Goal: Task Accomplishment & Management: Use online tool/utility

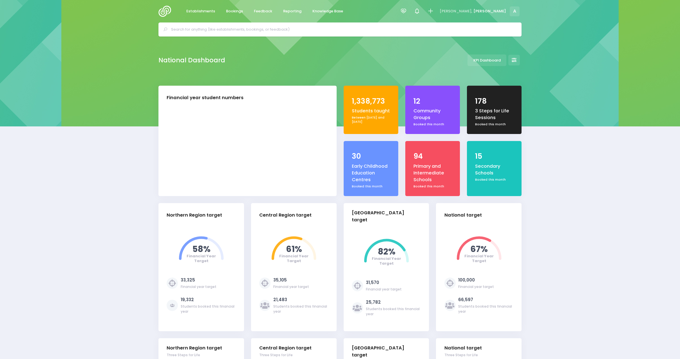
select select "5"
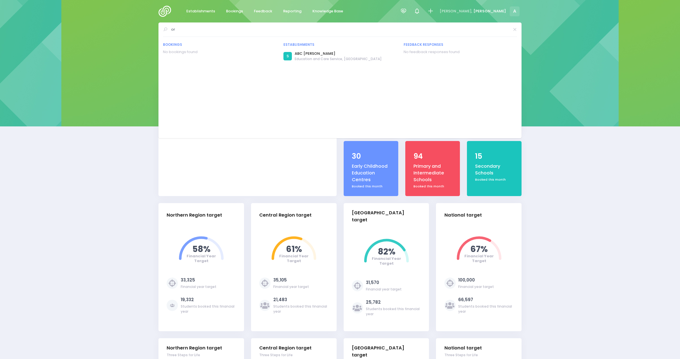
type input "o"
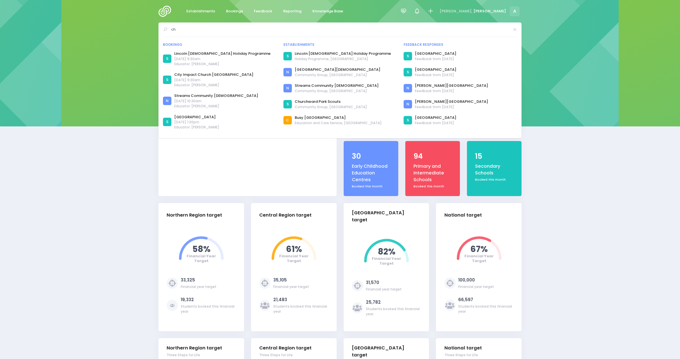
type input "c"
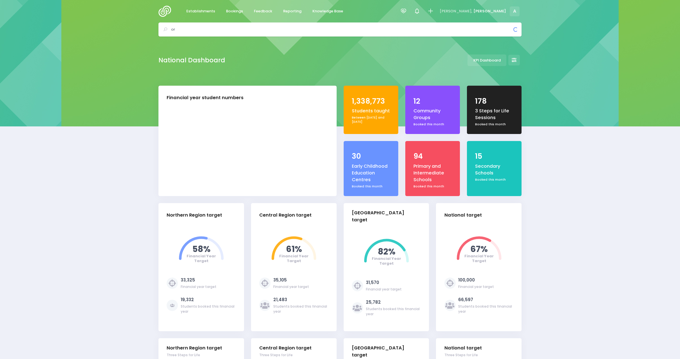
type input "o"
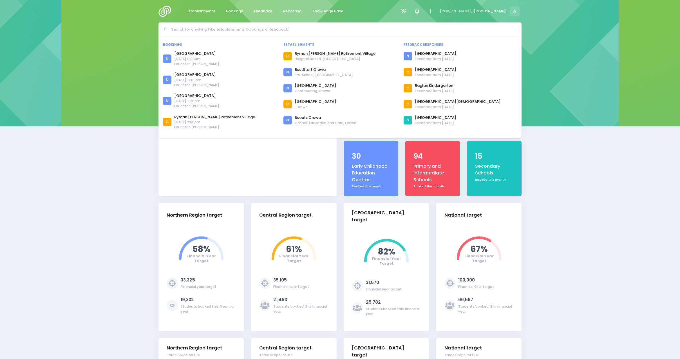
click at [289, 9] on span "Reporting" at bounding box center [292, 11] width 18 height 6
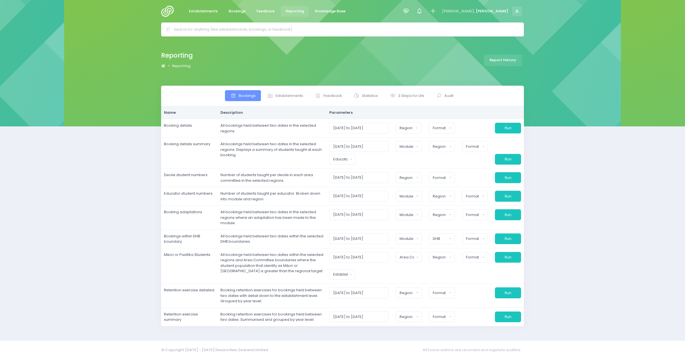
select select
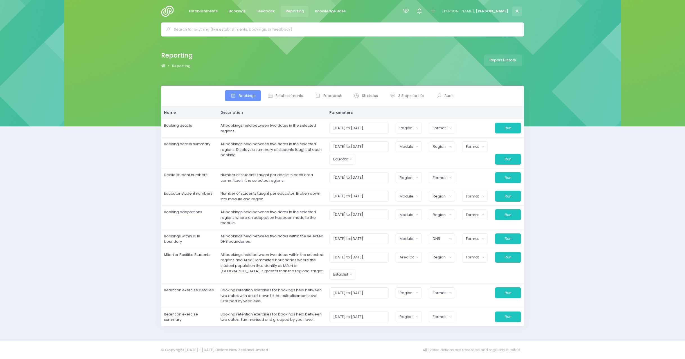
select select
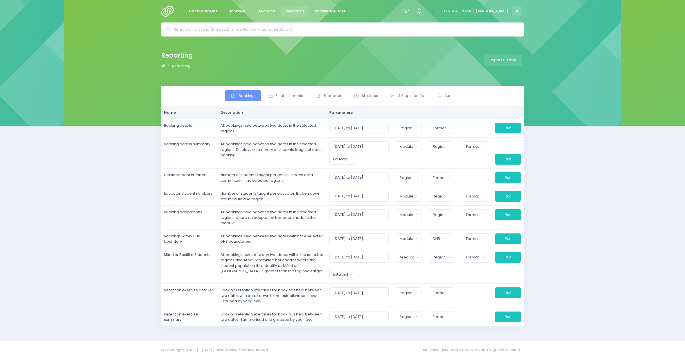
select select
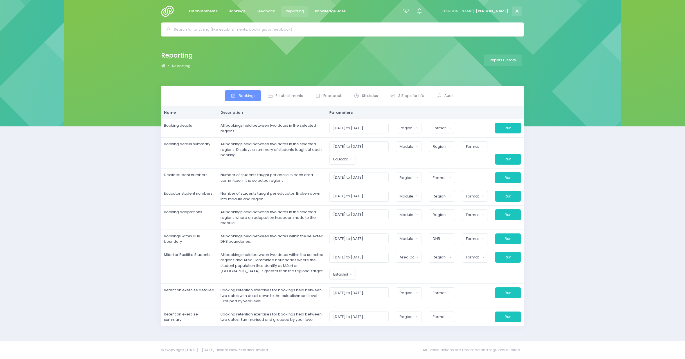
select select
click at [419, 94] on span "3 Steps for Life" at bounding box center [411, 96] width 26 height 6
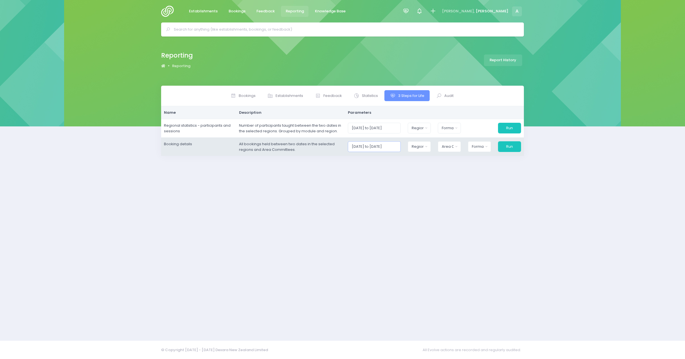
click at [397, 147] on input "01/10/2025 to 31/10/2025" at bounding box center [374, 146] width 53 height 11
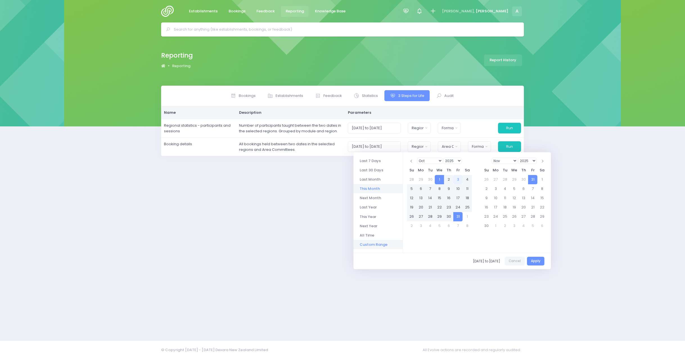
click at [369, 240] on li "Custom Range" at bounding box center [378, 244] width 49 height 9
click at [457, 161] on select "1925 1926 1927 1928 1929 1930 1931 1932 1933 1934 1935 1936 1937 1938 1939 1940…" at bounding box center [453, 161] width 18 height 6
click at [537, 259] on button "Apply" at bounding box center [535, 261] width 17 height 9
type input "01/10/2021 to 30/11/2021"
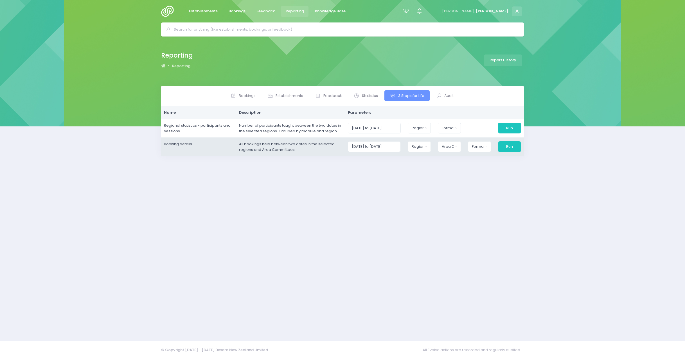
click at [455, 141] on td "01/10/2021 to 30/11/2021 Northern Region Central Region South Island Region Nat…" at bounding box center [434, 147] width 179 height 19
click at [452, 149] on div "Area Committee" at bounding box center [448, 147] width 12 height 6
type input "oamaru"
click at [451, 203] on span "Oamaru Aoraki District" at bounding box center [466, 200] width 48 height 6
select select "Oamaru"
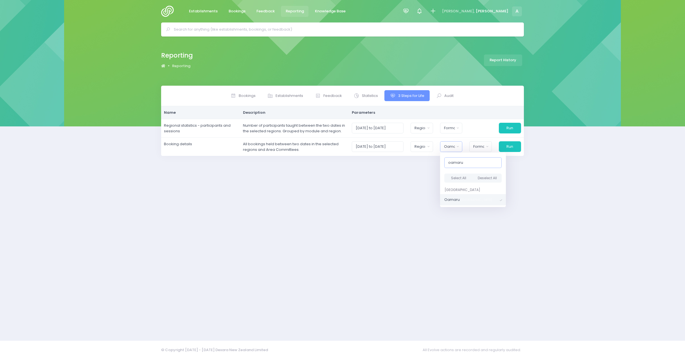
scroll to position [680, 0]
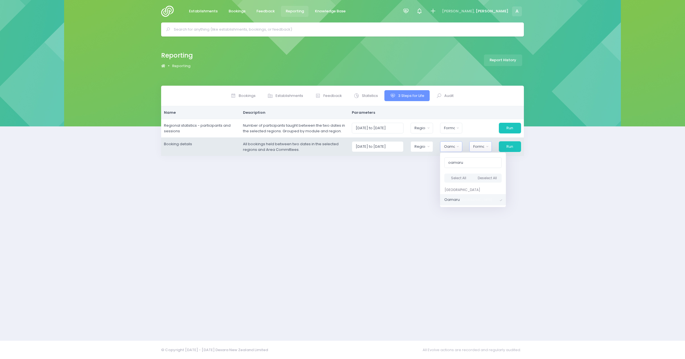
click at [484, 146] on div "Format" at bounding box center [478, 147] width 11 height 6
click at [493, 168] on link "Excel Spreadsheet" at bounding box center [490, 171] width 43 height 11
select select "excel"
click at [505, 148] on button "Run" at bounding box center [509, 146] width 23 height 11
click at [419, 140] on td "01/10/2021 to 30/11/2021 Northern Region Central Region South Island Region Nat…" at bounding box center [434, 147] width 180 height 19
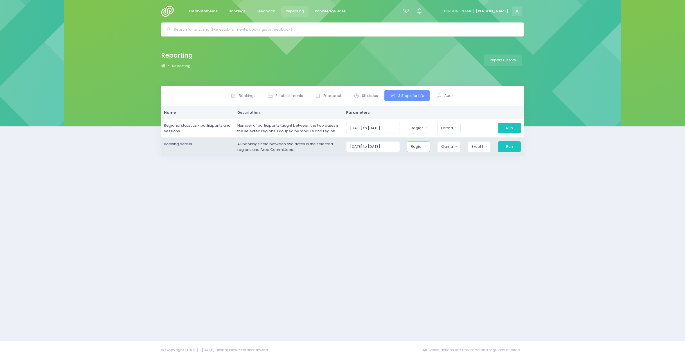
click at [421, 146] on div "Region" at bounding box center [417, 147] width 12 height 6
click at [431, 200] on span "[GEOGRAPHIC_DATA]" at bounding box center [430, 197] width 39 height 6
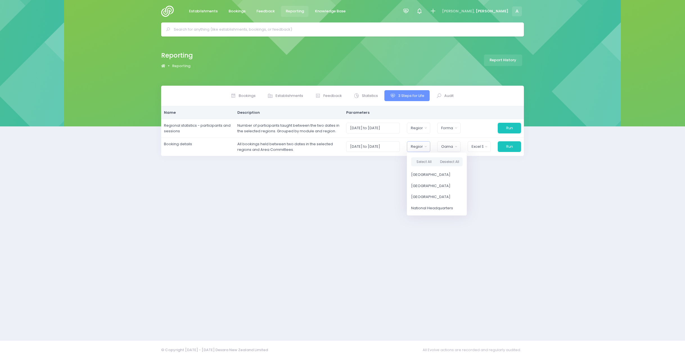
scroll to position [6, 0]
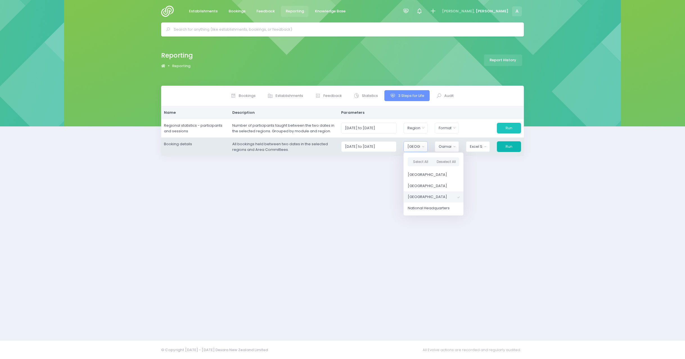
click at [509, 147] on button "Run" at bounding box center [509, 146] width 24 height 11
click at [417, 152] on button "[GEOGRAPHIC_DATA]" at bounding box center [416, 146] width 24 height 11
click at [420, 161] on button "Select All" at bounding box center [421, 162] width 26 height 9
select select "Northern"
click at [457, 150] on button "Oamaru" at bounding box center [448, 146] width 24 height 11
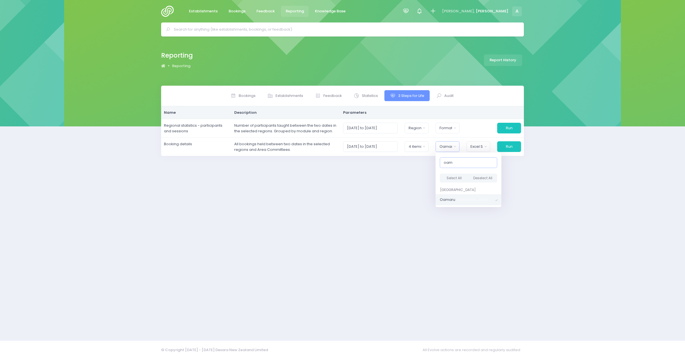
type input "oam"
click at [546, 202] on div "Bookings Establishments Feedback Statistics Audit" at bounding box center [342, 210] width 685 height 248
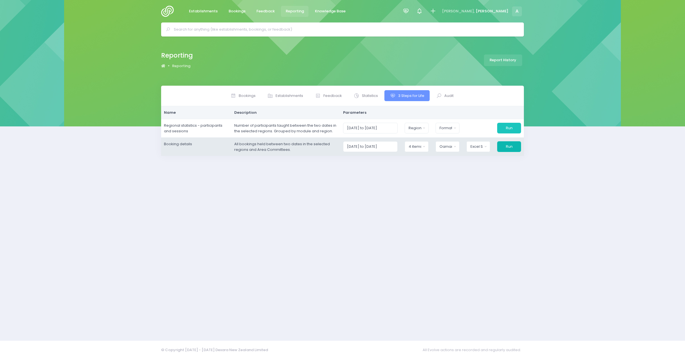
click at [507, 144] on button "Run" at bounding box center [509, 146] width 24 height 11
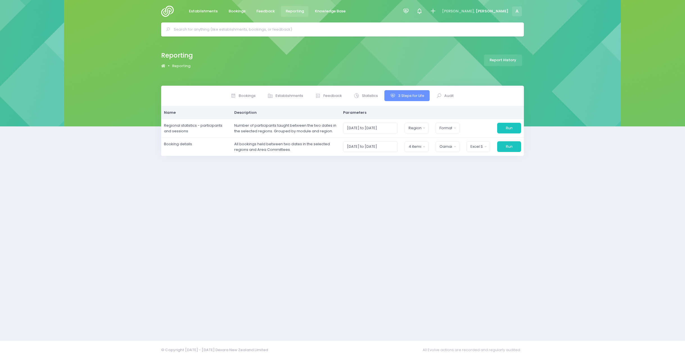
drag, startPoint x: 373, startPoint y: 213, endPoint x: 429, endPoint y: 137, distance: 94.2
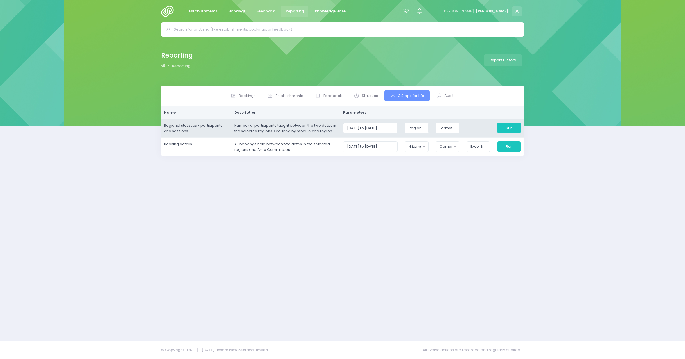
click at [374, 213] on div "Bookings Establishments Feedback Statistics" at bounding box center [342, 210] width 377 height 248
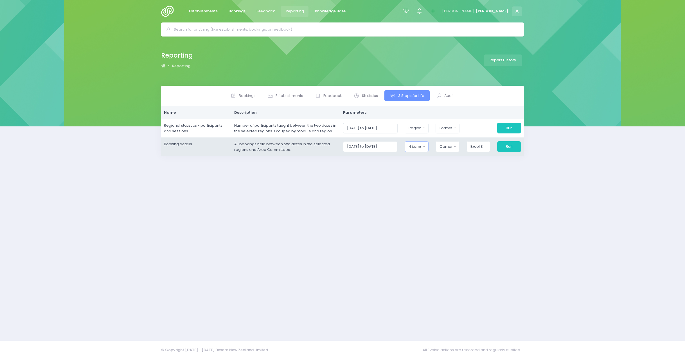
click at [416, 147] on div "4 items selected" at bounding box center [415, 147] width 12 height 6
click at [418, 163] on button "Select All" at bounding box center [422, 162] width 26 height 9
click at [446, 149] on div "Oamaru" at bounding box center [446, 147] width 12 height 6
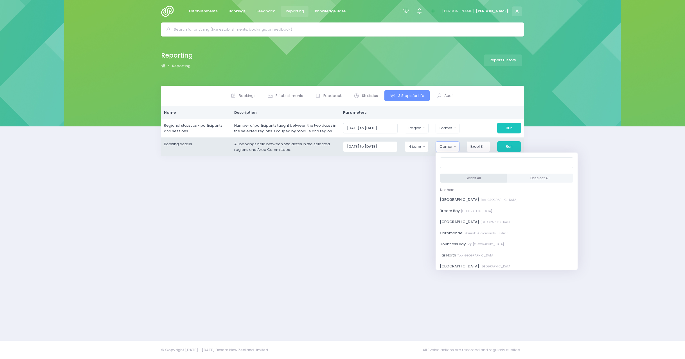
click at [460, 179] on button "Select All" at bounding box center [473, 178] width 67 height 9
select select "Bay of Islands"
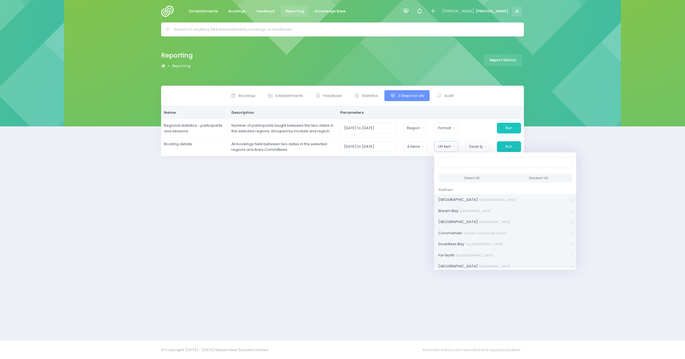
click at [349, 193] on div "Bookings Establishments Feedback Statistics" at bounding box center [342, 210] width 377 height 248
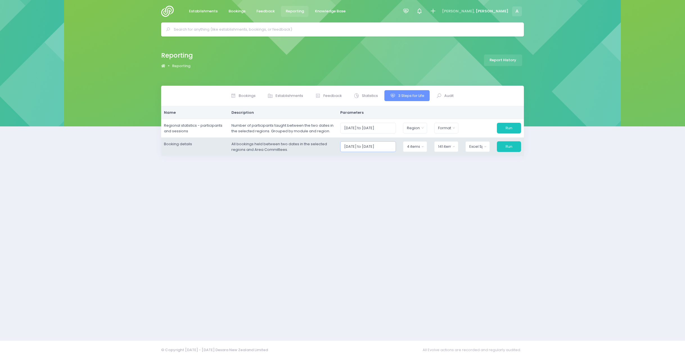
click at [386, 148] on input "01/10/2021 to 30/11/2021" at bounding box center [368, 146] width 56 height 11
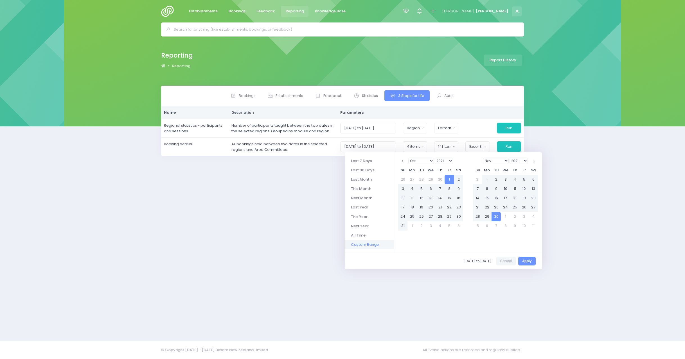
click at [519, 159] on select "2021 2022 2023 2024 2025 2026 2027 2028 2029 2030 2031 2032 2033 2034 2035 2036…" at bounding box center [519, 161] width 18 height 6
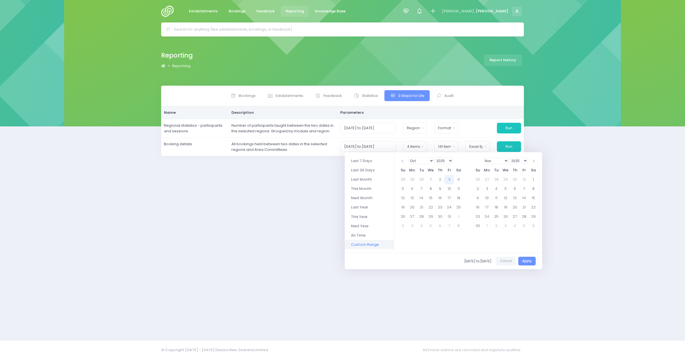
click at [444, 159] on select "1925 1926 1927 1928 1929 1930 1931 1932 1933 1934 1935 1936 1937 1938 1939 1940…" at bounding box center [444, 161] width 18 height 6
click at [434, 305] on div "Bookings Establishments Feedback Statistics" at bounding box center [342, 210] width 377 height 248
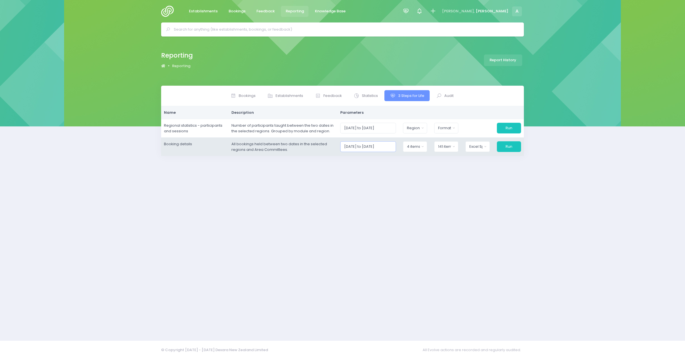
click at [385, 149] on input "01/10/2021 to 30/11/2021" at bounding box center [368, 146] width 56 height 11
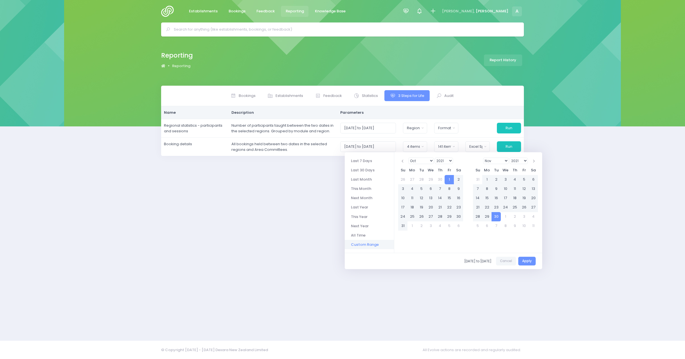
click at [518, 161] on select "2021 2022 2023 2024 2025 2026 2027 2028 2029 2030 2031 2032 2033 2034 2035 2036…" at bounding box center [519, 161] width 18 height 6
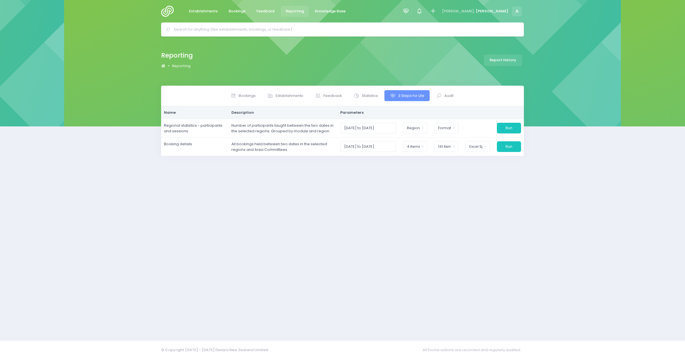
click at [234, 255] on div "Bookings Establishments Feedback Statistics" at bounding box center [342, 210] width 377 height 248
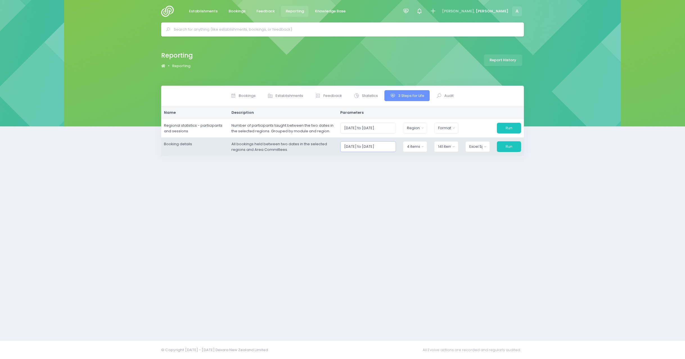
click at [386, 149] on input "01/10/2021 to 30/11/2021" at bounding box center [368, 146] width 56 height 11
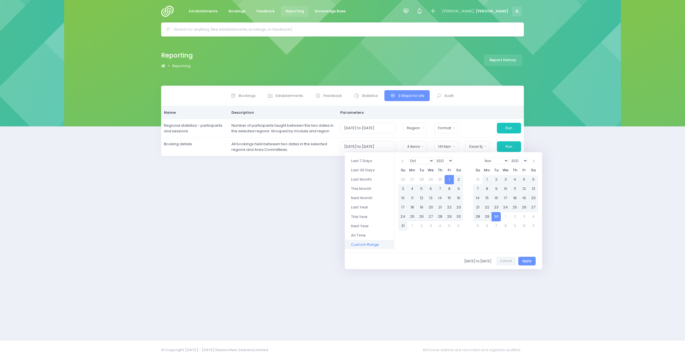
click at [518, 161] on select "2021 2022 2023 2024 2025 2026 2027 2028 2029 2030 2031 2032 2033 2034 2035 2036…" at bounding box center [519, 161] width 18 height 6
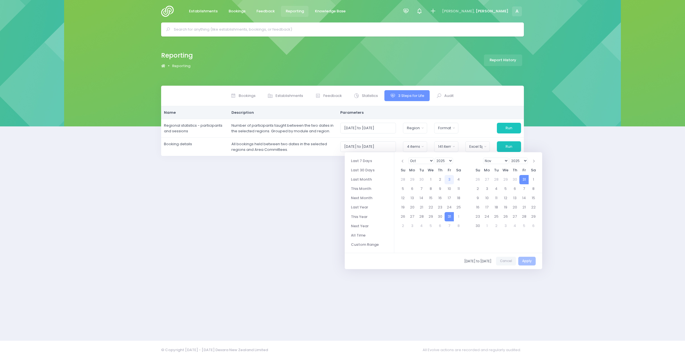
click at [447, 161] on select "1925 1926 1927 1928 1929 1930 1931 1932 1933 1934 1935 1936 1937 1938 1939 1940…" at bounding box center [444, 161] width 18 height 6
click at [273, 257] on div "Bookings Establishments Feedback Statistics" at bounding box center [342, 210] width 377 height 248
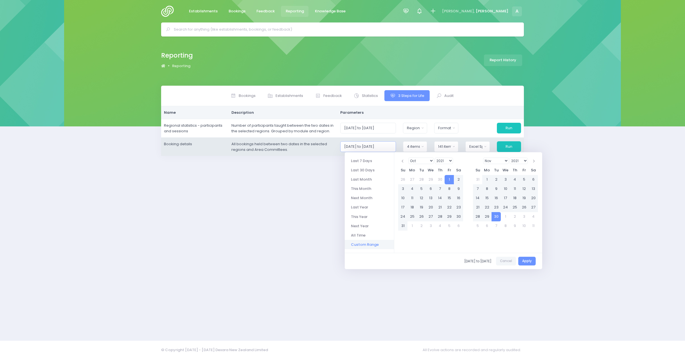
click at [365, 142] on input "01/10/2021 to 30/11/2021" at bounding box center [368, 146] width 56 height 11
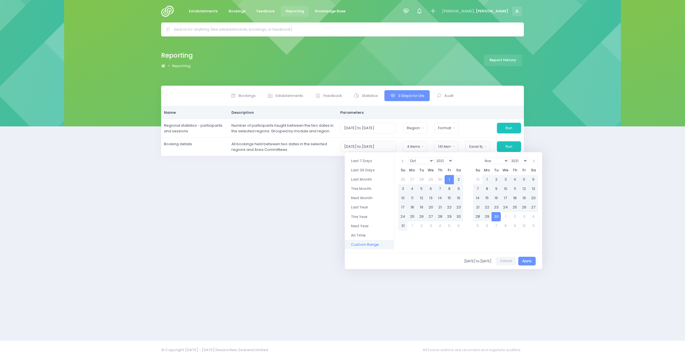
click at [522, 160] on select "2021 2022 2023 2024 2025 2026 2027 2028 2029 2030 2031 2032 2033 2034 2035 2036…" at bounding box center [519, 161] width 18 height 6
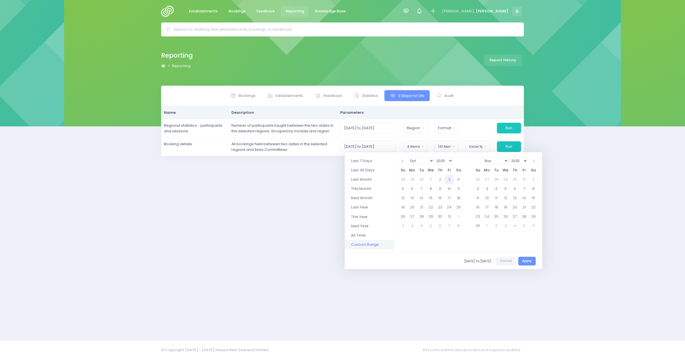
click at [318, 325] on div "Bookings Establishments Feedback Statistics" at bounding box center [342, 210] width 377 height 248
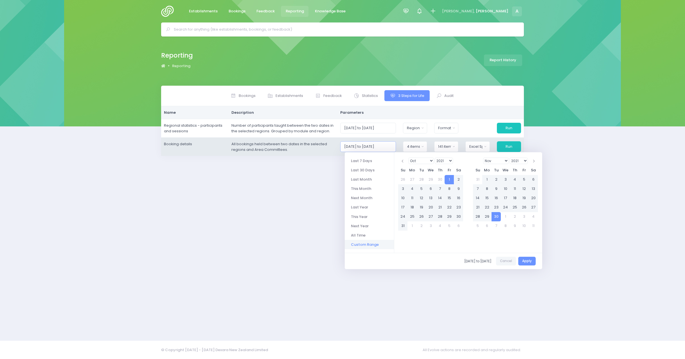
click at [372, 150] on input "01/10/2021 to 30/11/2021" at bounding box center [368, 146] width 56 height 11
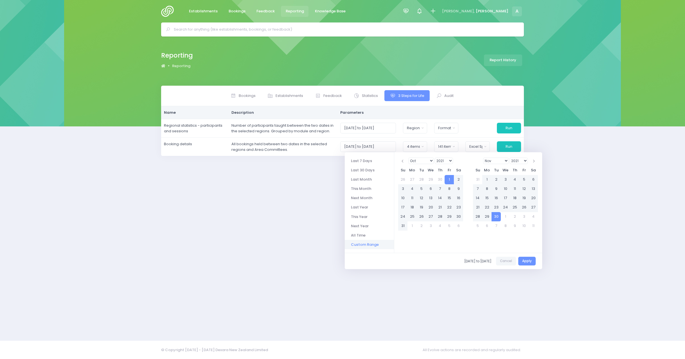
click at [511, 160] on select "2021 2022 2023 2024 2025 2026 2027 2028 2029 2030 2031 2032 2033 2034 2035 2036…" at bounding box center [519, 161] width 18 height 6
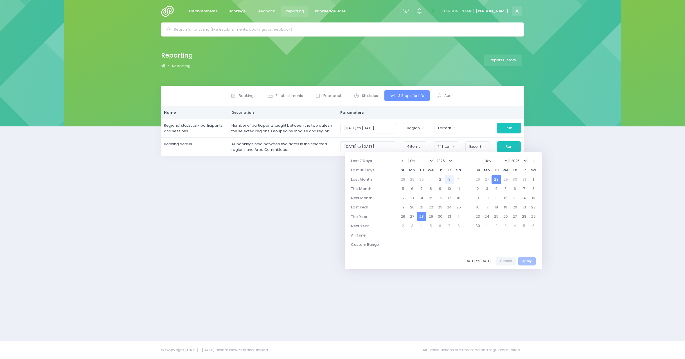
click at [427, 159] on select "Jan Feb Mar Apr May Jun Jul Aug Sep Oct Nov Dec" at bounding box center [421, 161] width 26 height 6
click at [243, 241] on div "Bookings Establishments Feedback Statistics" at bounding box center [342, 210] width 377 height 248
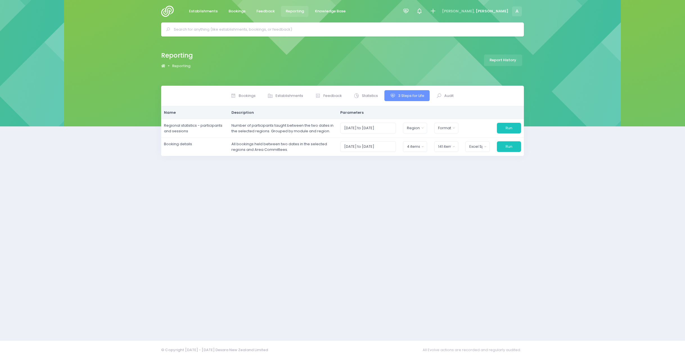
click at [387, 177] on div "Bookings Establishments Feedback Statistics" at bounding box center [342, 210] width 377 height 248
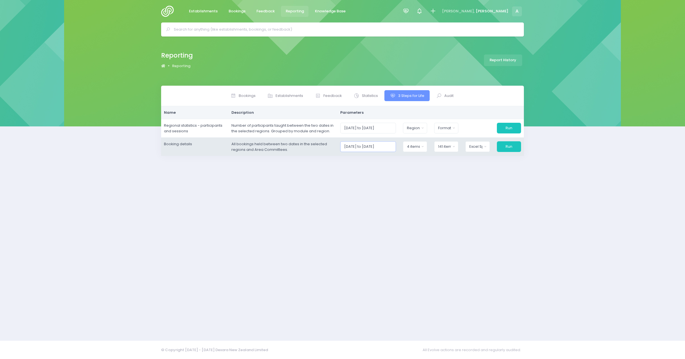
click at [366, 150] on input "01/10/2021 to 30/11/2021" at bounding box center [368, 146] width 56 height 11
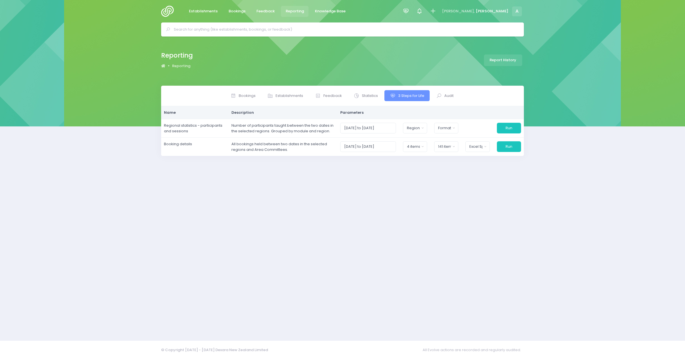
click at [277, 260] on div "Bookings Establishments Feedback Statistics" at bounding box center [342, 210] width 377 height 248
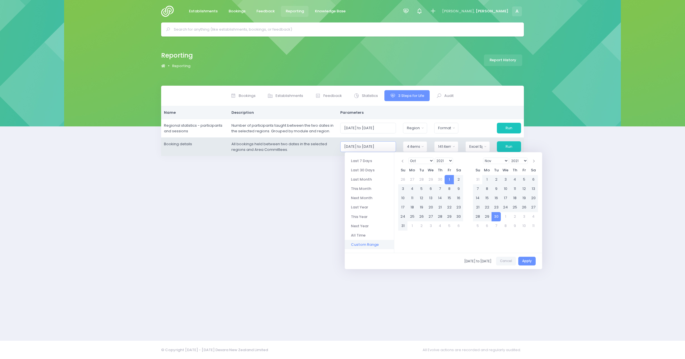
click at [380, 149] on input "01/10/2021 to 30/11/2021" at bounding box center [368, 146] width 56 height 11
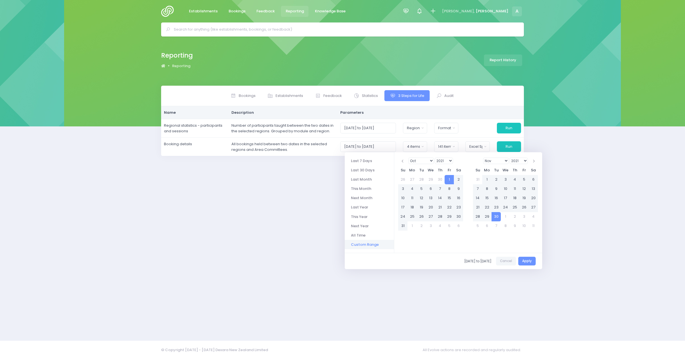
click at [442, 160] on select "1925 1926 1927 1928 1929 1930 1931 1932 1933 1934 1935 1936 1937 1938 1939 1940…" at bounding box center [444, 161] width 18 height 6
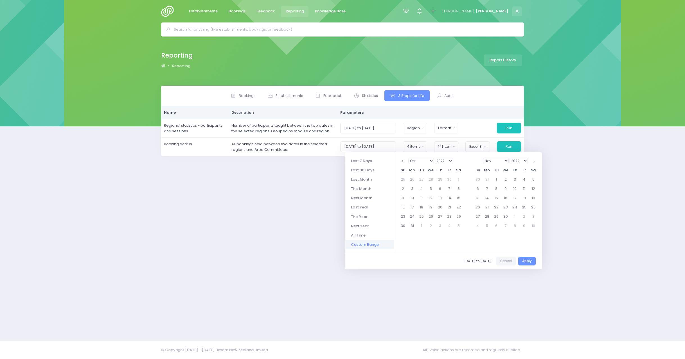
click at [254, 223] on div "Bookings Establishments Feedback Statistics" at bounding box center [342, 210] width 377 height 248
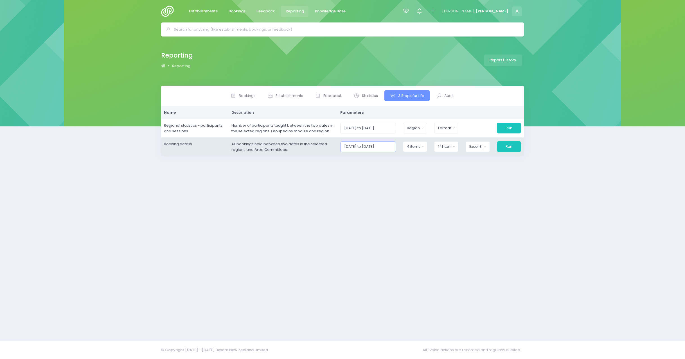
click at [367, 149] on input "01/10/2021 to 30/11/2021" at bounding box center [368, 146] width 56 height 11
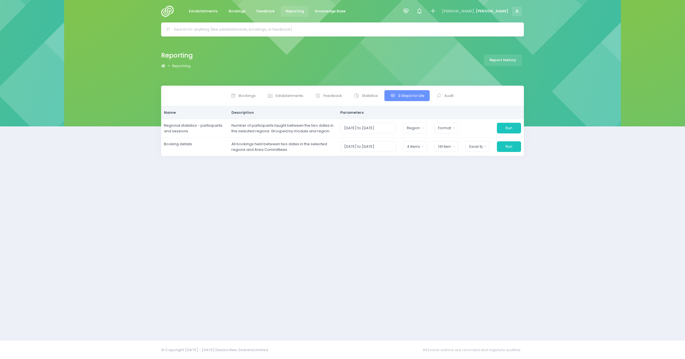
drag, startPoint x: 198, startPoint y: 253, endPoint x: 137, endPoint y: 108, distance: 157.8
click at [198, 251] on div "Bookings Establishments Feedback Statistics" at bounding box center [342, 210] width 377 height 248
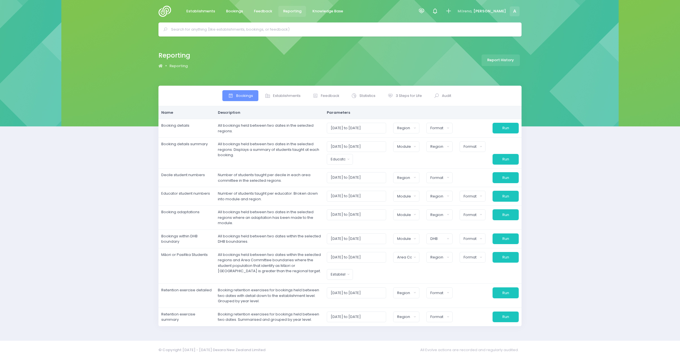
select select
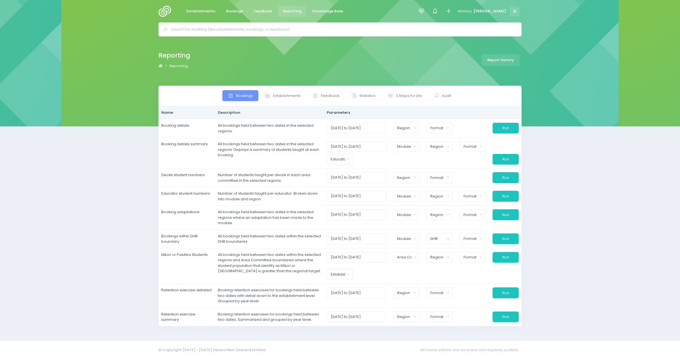
select select
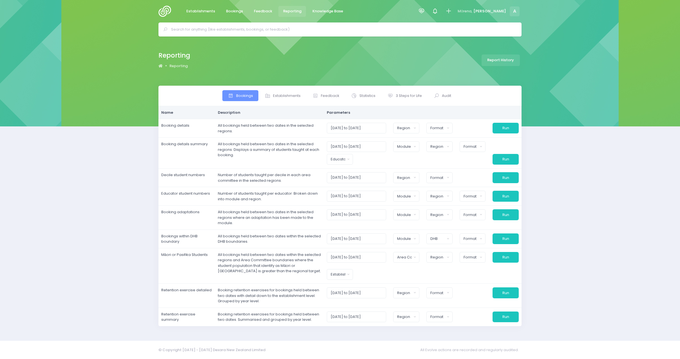
select select
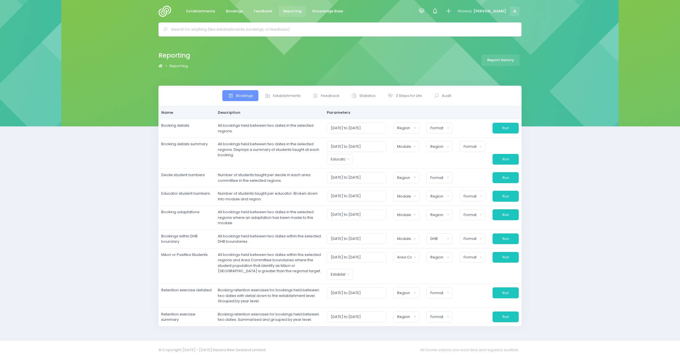
select select
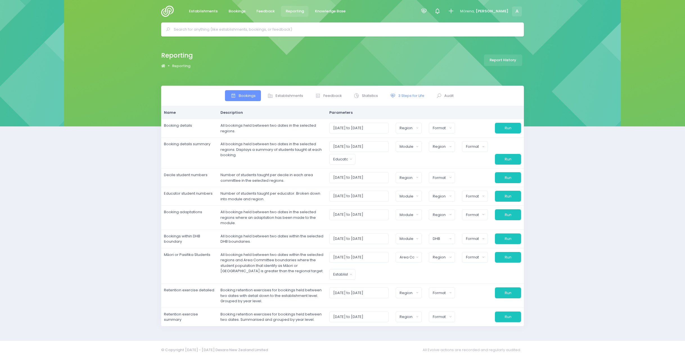
click at [417, 96] on span "3 Steps for Life" at bounding box center [411, 96] width 26 height 6
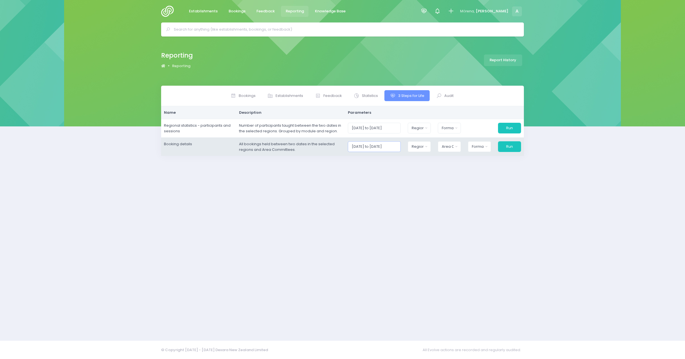
click at [377, 148] on input "01/10/2025 to 31/10/2025" at bounding box center [374, 146] width 53 height 11
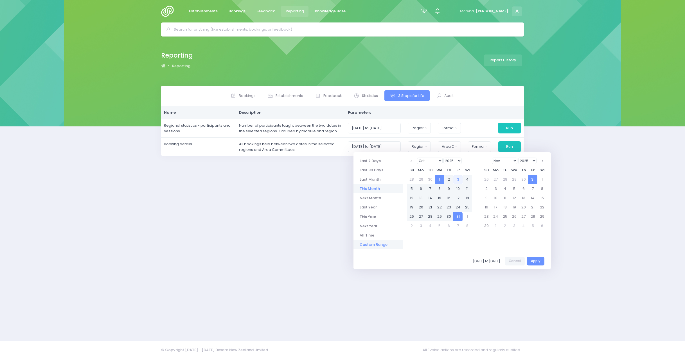
click at [375, 244] on li "Custom Range" at bounding box center [378, 244] width 49 height 9
click at [427, 161] on select "Jan Feb Mar Apr May Jun Jul Aug Sep Oct Nov Dec" at bounding box center [430, 161] width 26 height 6
click at [449, 162] on select "1925 1926 1927 1928 1929 1930 1931 1932 1933 1934 1935 1936 1937 1938 1939 1940…" at bounding box center [453, 161] width 18 height 6
click at [511, 160] on select "Jan Feb Mar Apr May Jun Jul Aug Sep Oct Nov Dec" at bounding box center [505, 161] width 26 height 6
click at [527, 160] on select "2020 2021 2022 2023 2024 2025 2026 2027 2028 2029 2030 2031 2032 2033 2034 2035…" at bounding box center [527, 161] width 18 height 6
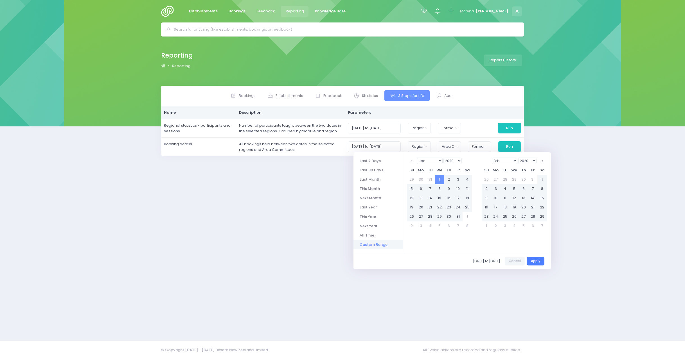
click at [538, 262] on button "Apply" at bounding box center [535, 261] width 17 height 9
type input "01/01/2020 to 30/09/2025"
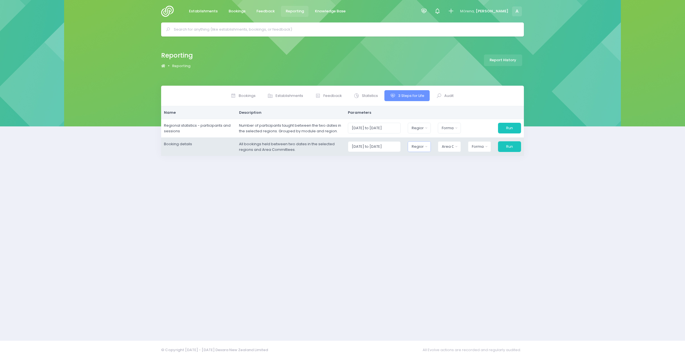
click at [422, 145] on div "Region" at bounding box center [418, 147] width 12 height 6
click at [428, 163] on button "Select All" at bounding box center [425, 162] width 26 height 9
select select "Northern"
click at [446, 150] on div "Area Committee" at bounding box center [446, 147] width 12 height 6
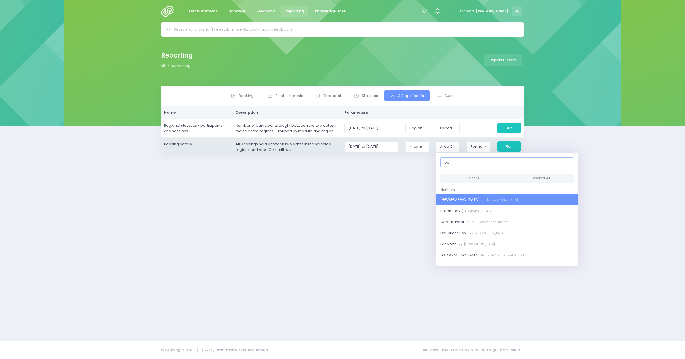
type input "oam"
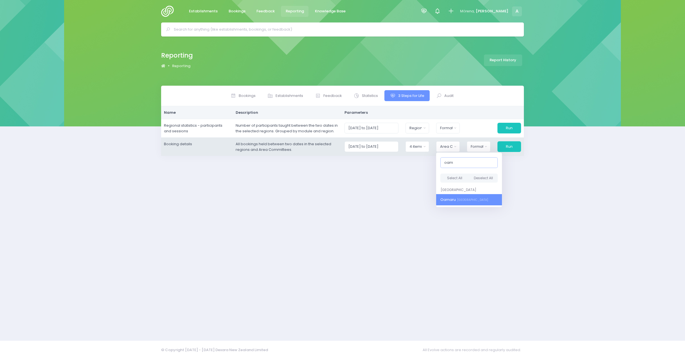
select select "Oamaru"
type input "oam"
click at [455, 203] on span "Oamaru Aoraki District" at bounding box center [466, 200] width 48 height 6
click at [462, 203] on span "Oamaru Aoraki District" at bounding box center [464, 200] width 48 height 6
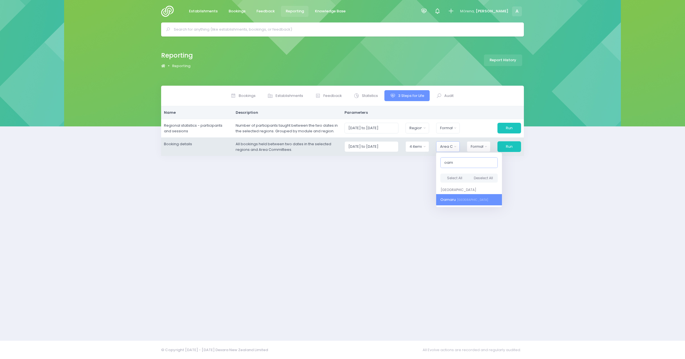
select select "Oamaru"
click at [487, 143] on button "Format" at bounding box center [479, 146] width 23 height 11
click at [493, 170] on span "Excel Spreadsheet" at bounding box center [489, 171] width 34 height 6
select select "excel"
click at [505, 147] on button "Run" at bounding box center [509, 146] width 24 height 11
